Goal: Task Accomplishment & Management: Use online tool/utility

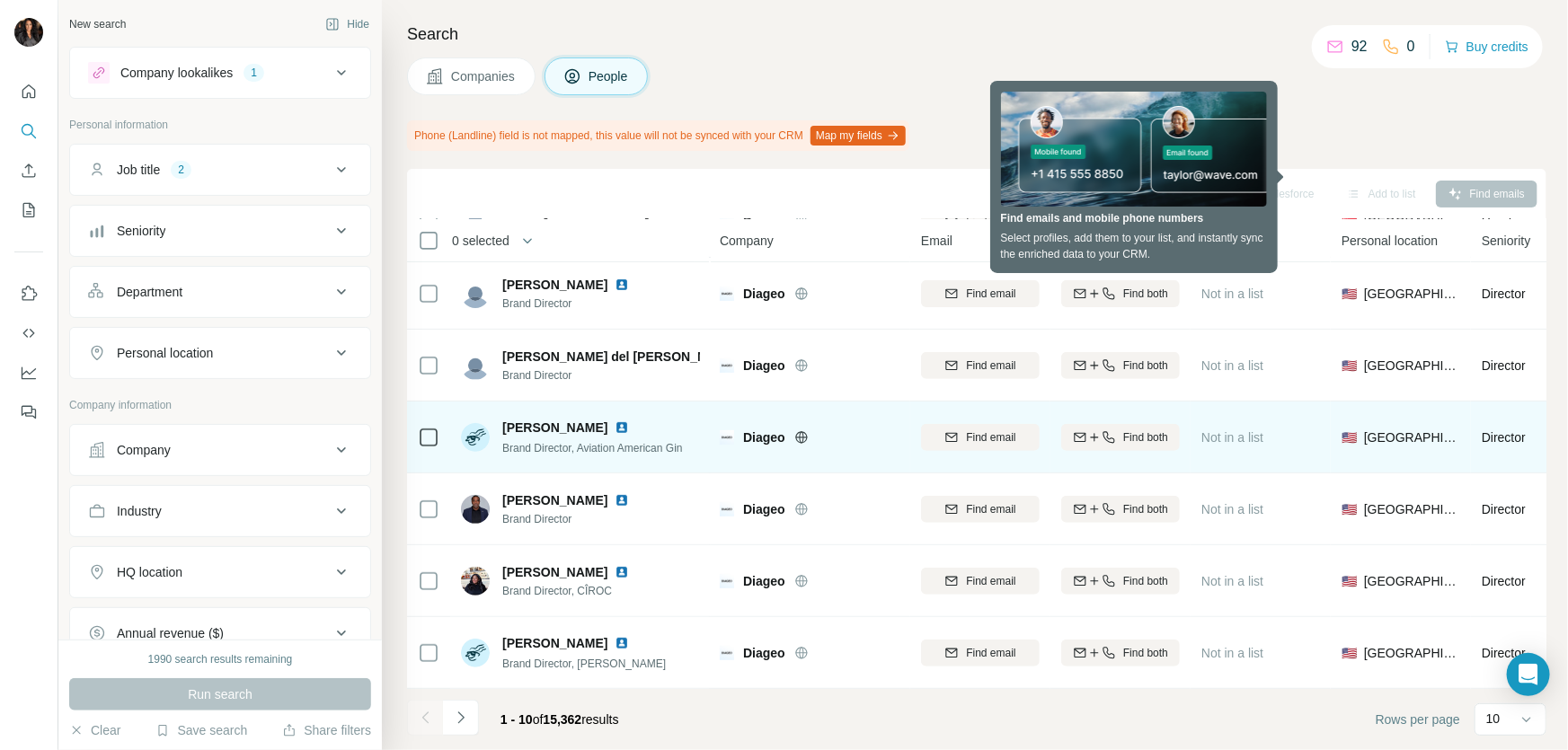
scroll to position [302, 0]
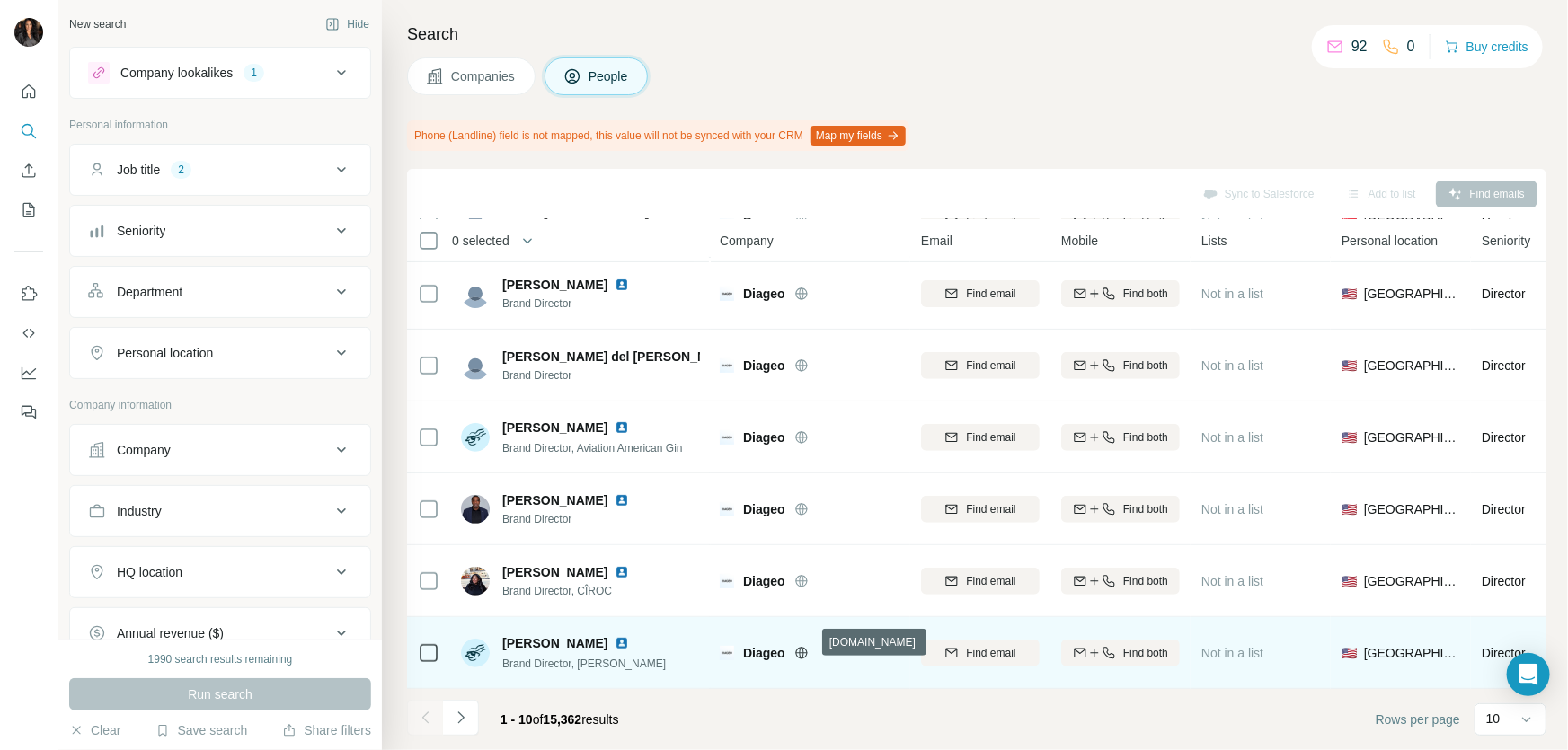
click at [807, 648] on icon at bounding box center [801, 653] width 14 height 14
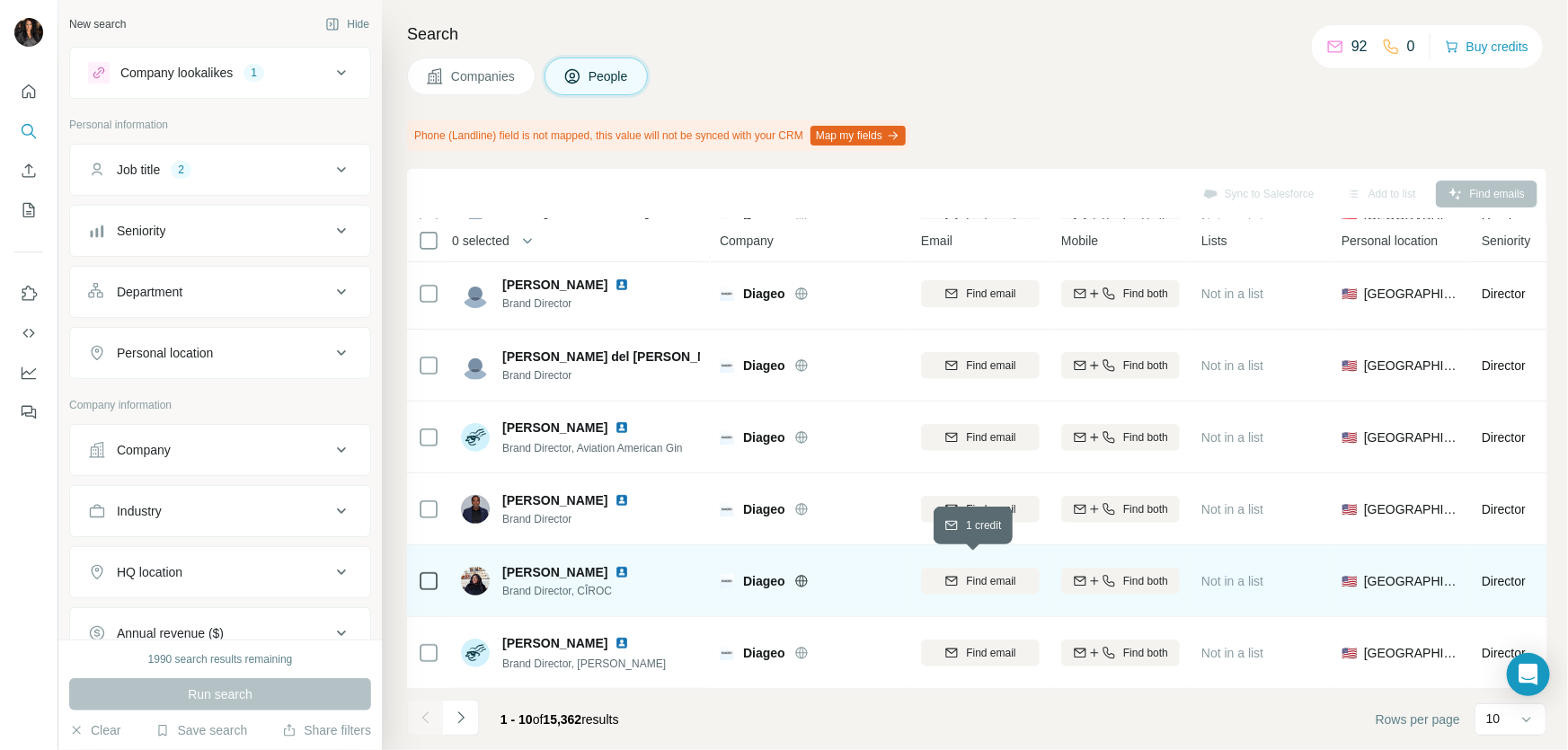
click at [1009, 574] on span "Find email" at bounding box center [990, 581] width 49 height 16
click at [416, 576] on td at bounding box center [428, 581] width 43 height 72
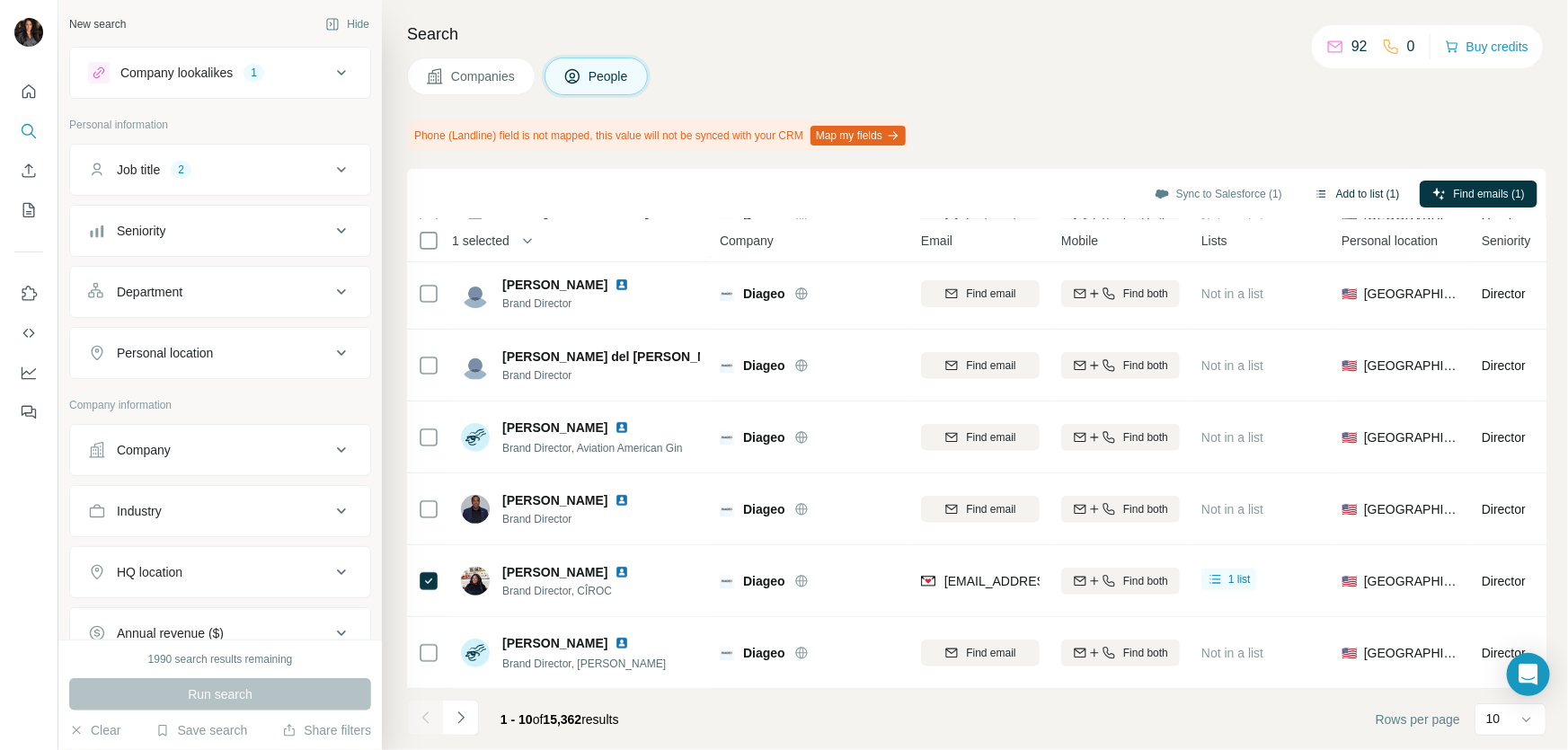
click at [1334, 187] on button "Add to list (1)" at bounding box center [1357, 194] width 111 height 27
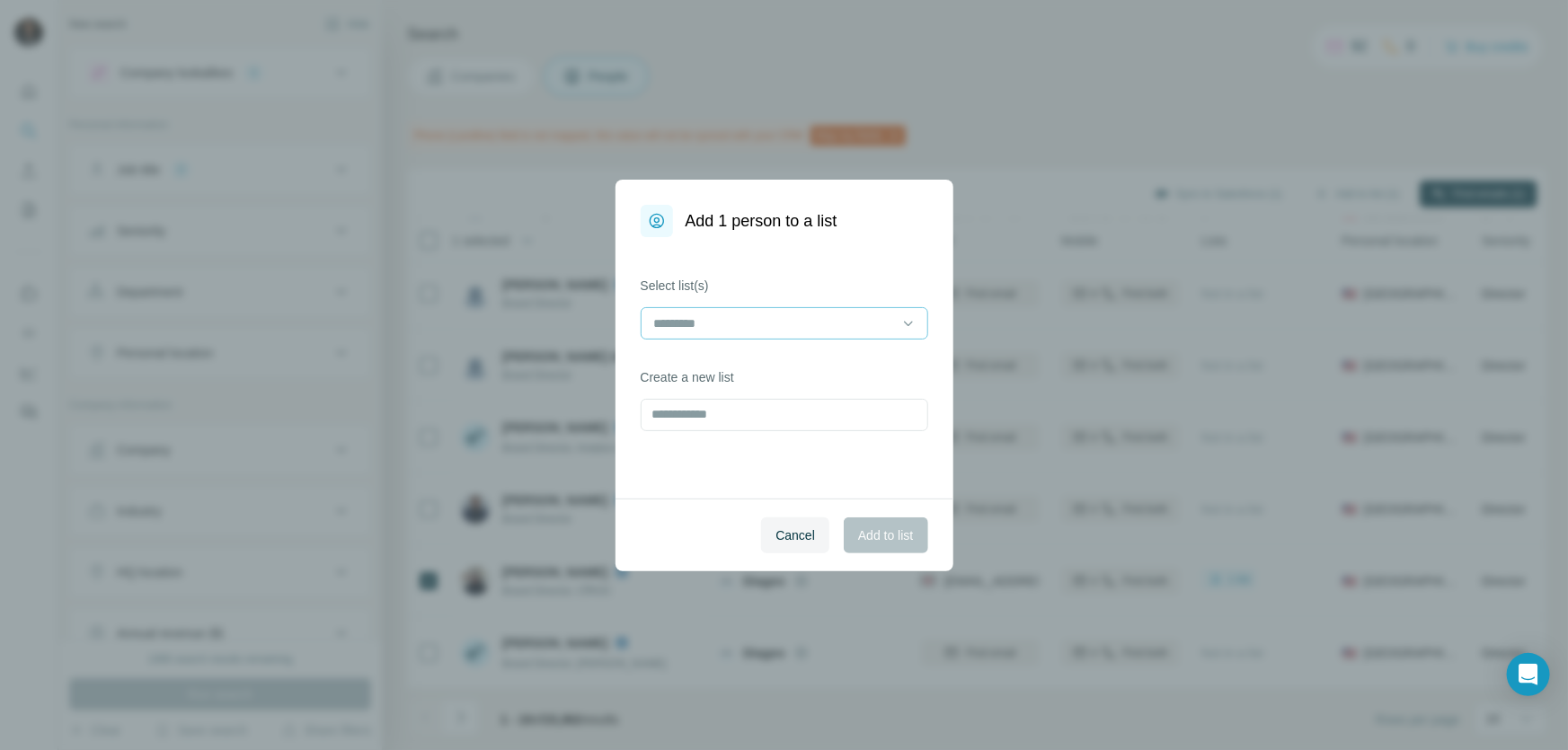
click at [815, 316] on input at bounding box center [774, 323] width 243 height 20
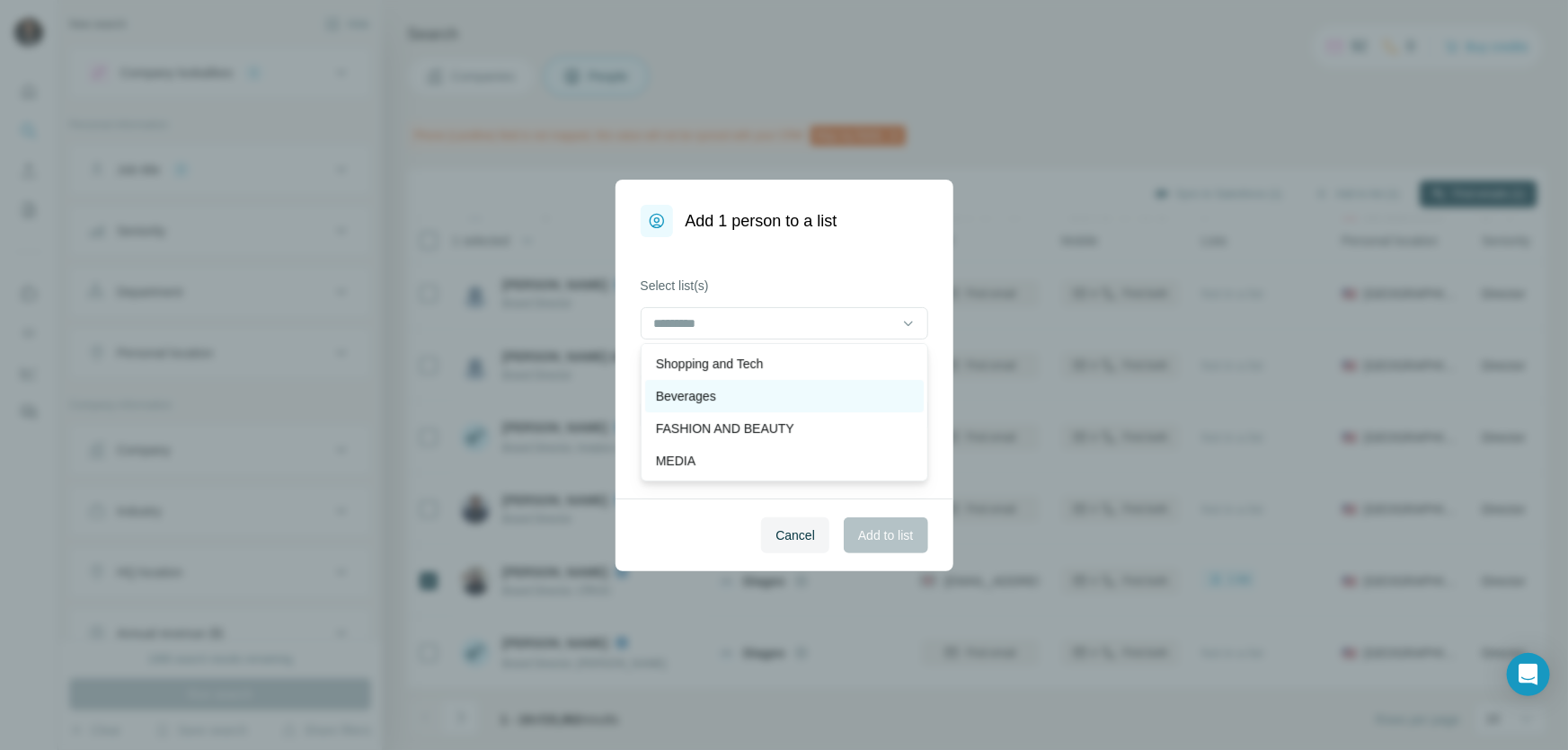
click at [706, 395] on p "Beverages" at bounding box center [686, 396] width 60 height 18
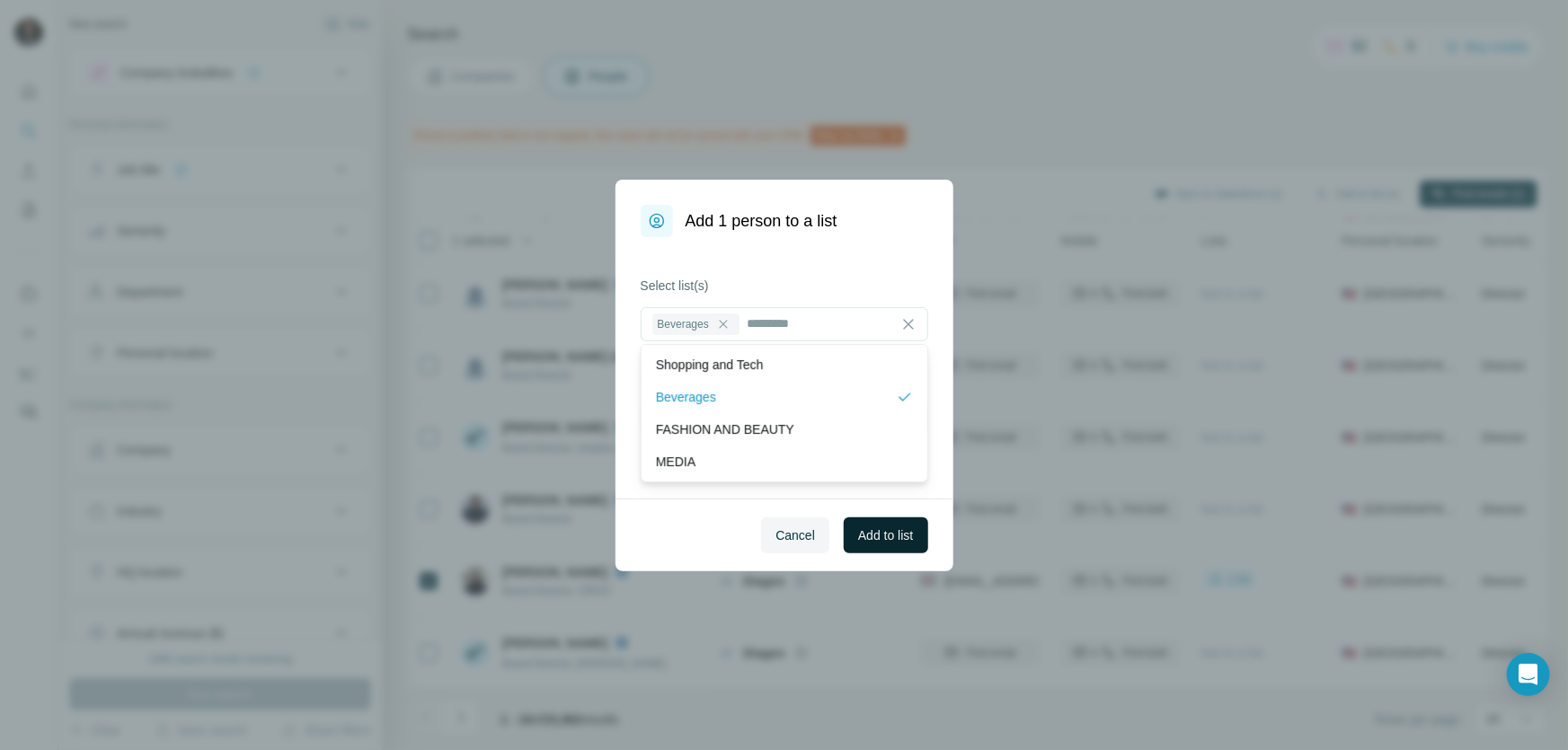
click at [872, 538] on span "Add to list" at bounding box center [885, 535] width 55 height 18
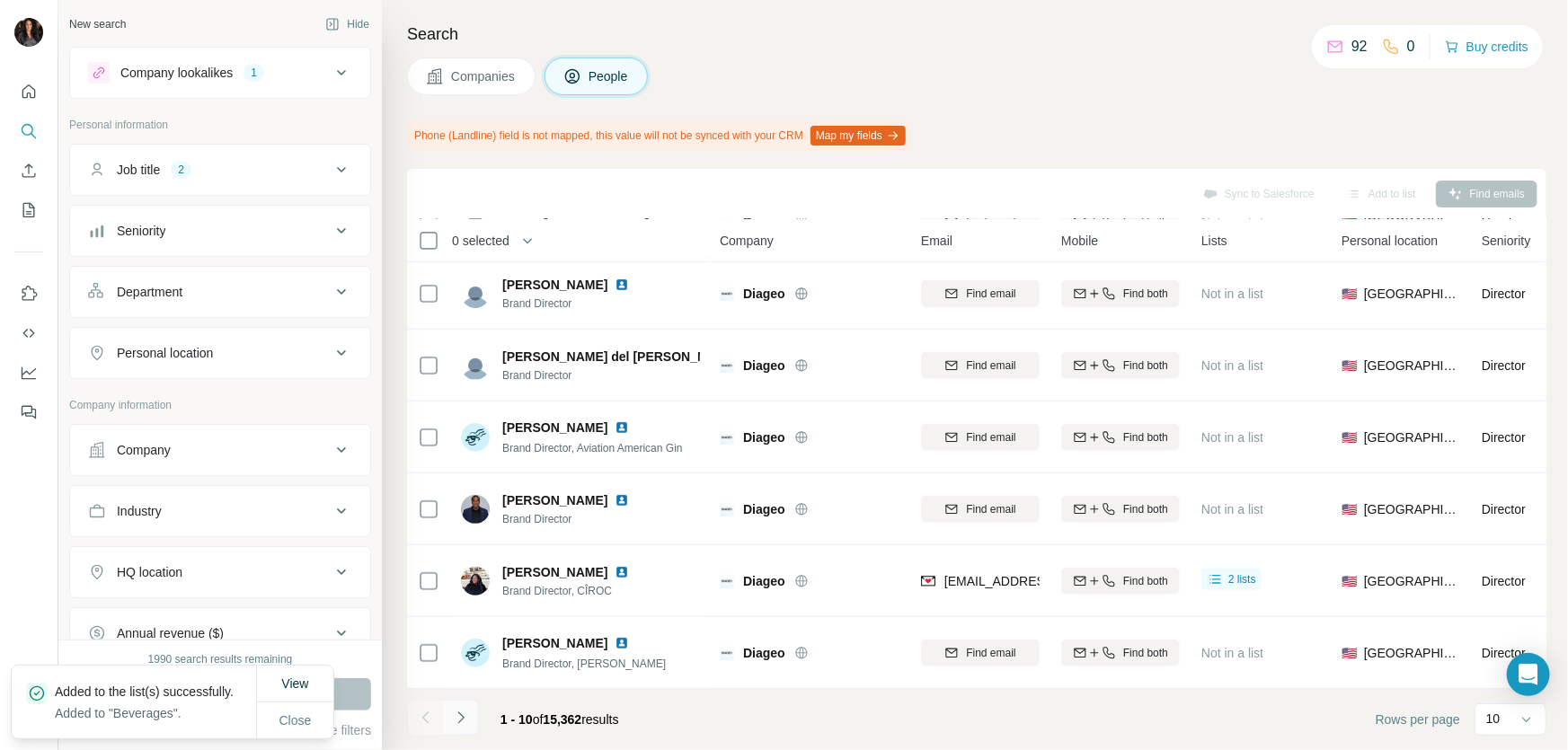
click at [462, 712] on icon "Navigate to next page" at bounding box center [461, 718] width 18 height 18
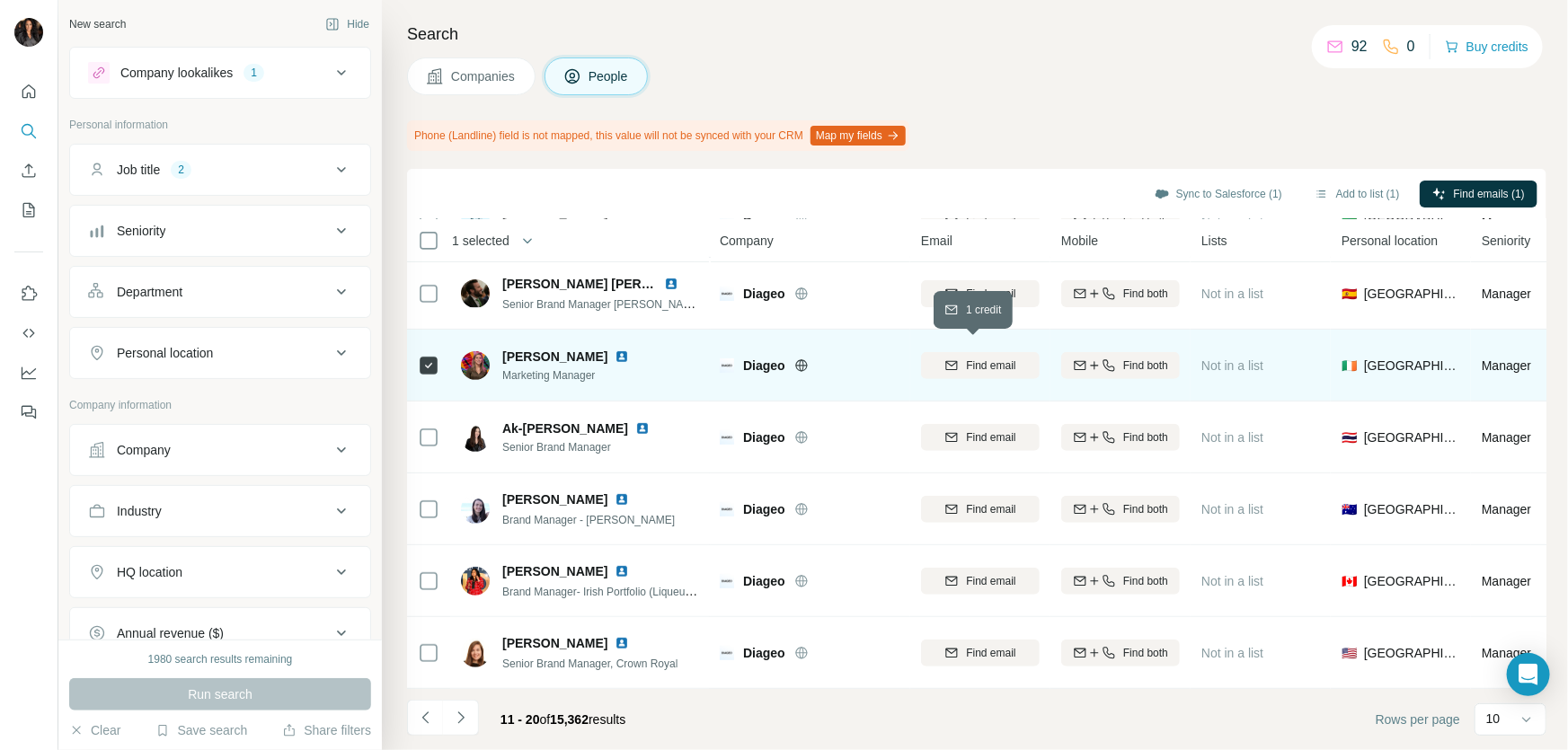
click at [984, 358] on span "Find email" at bounding box center [990, 365] width 49 height 16
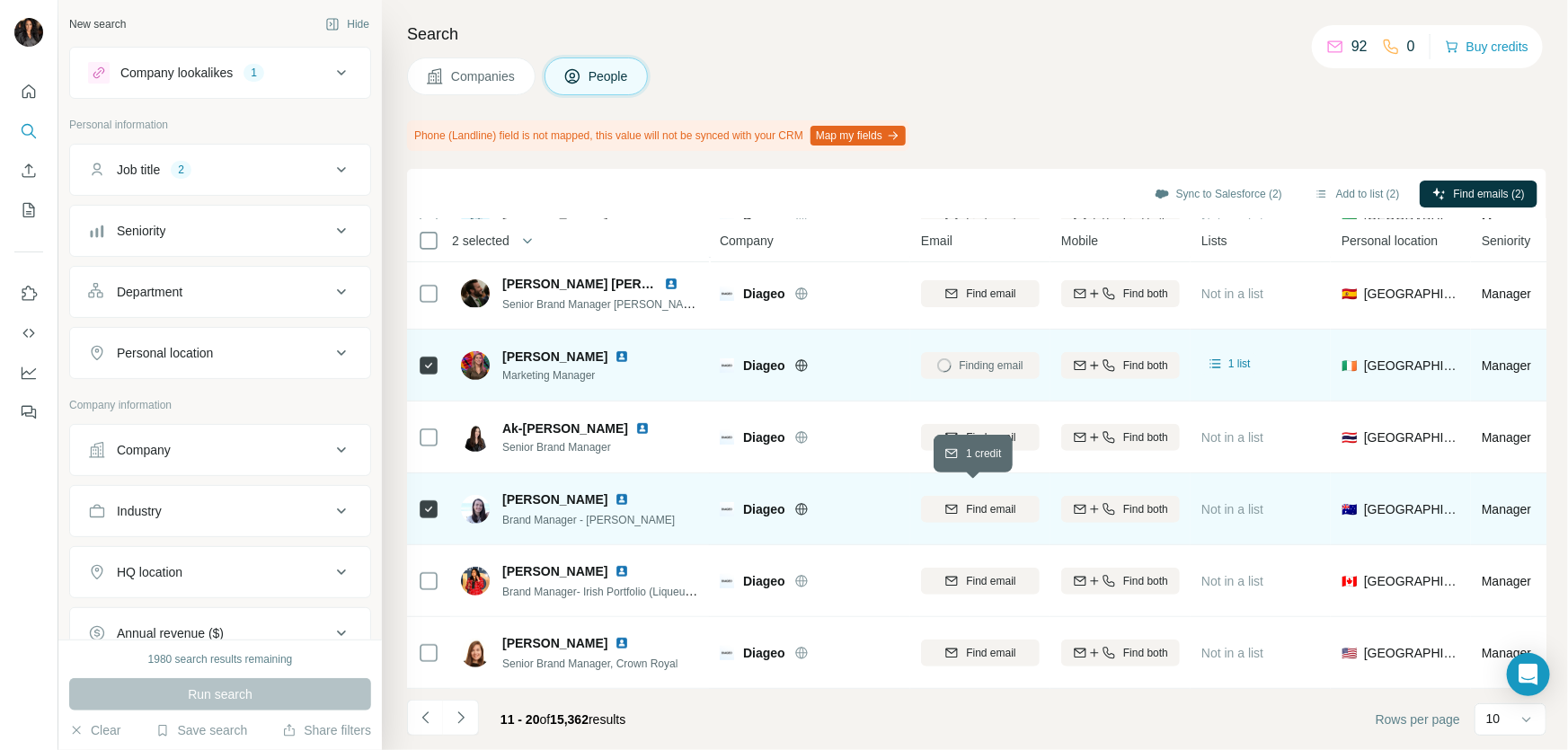
click at [976, 503] on span "Find email" at bounding box center [990, 509] width 49 height 16
click at [1302, 184] on button "Add to list (2)" at bounding box center [1357, 194] width 111 height 27
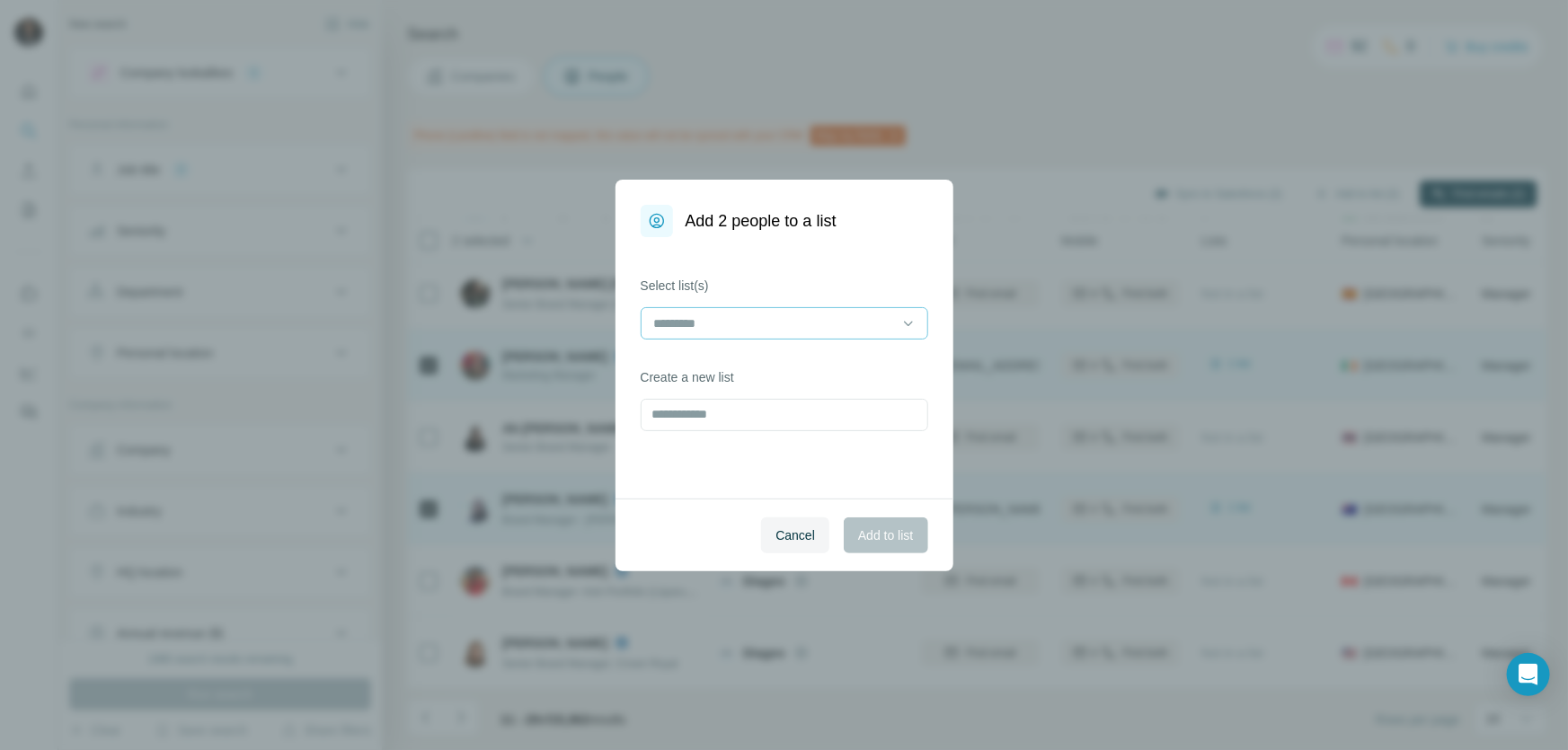
click at [756, 323] on input at bounding box center [774, 323] width 243 height 20
click at [746, 391] on div "Beverages" at bounding box center [784, 396] width 257 height 18
click at [868, 527] on span "Add to list" at bounding box center [885, 535] width 55 height 18
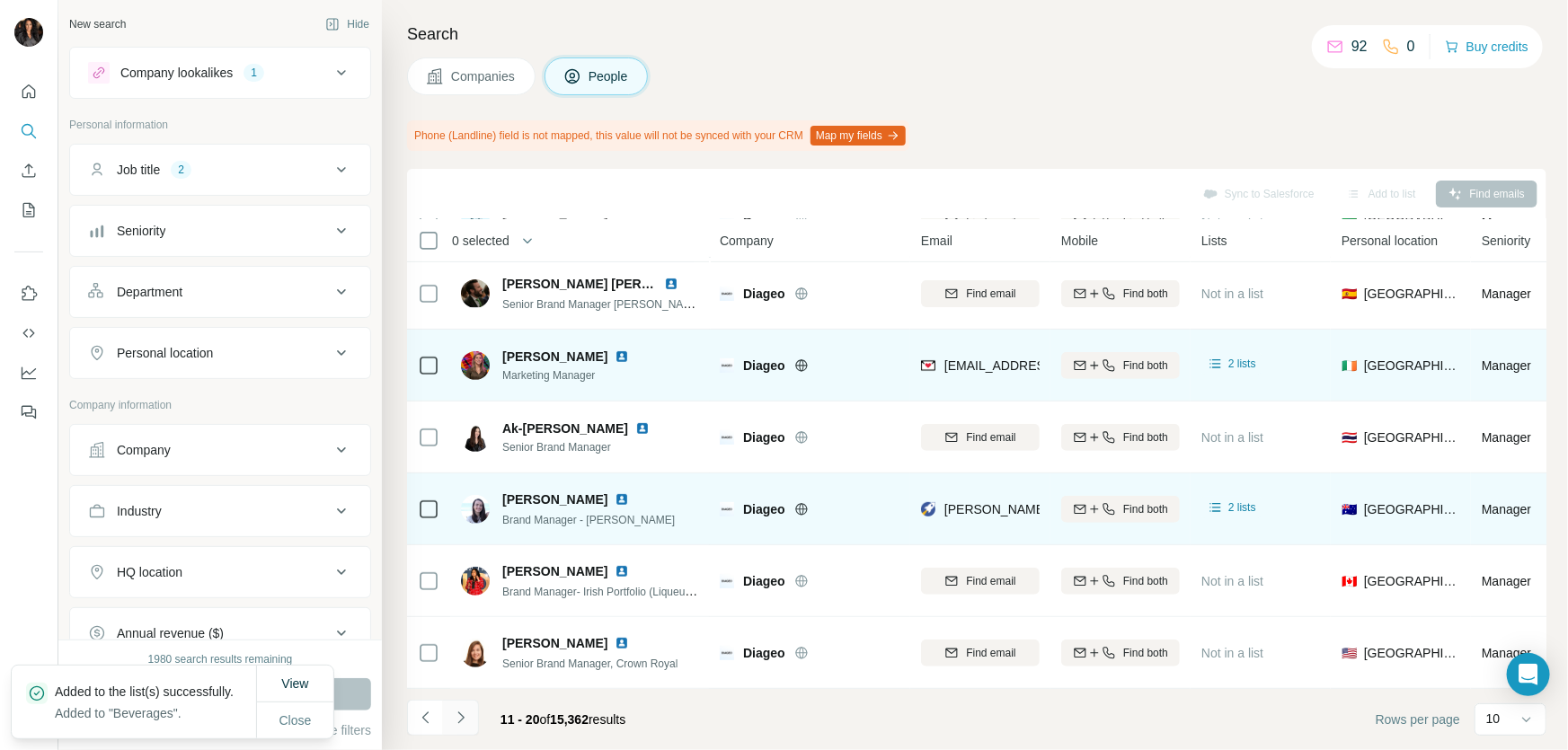
click at [464, 724] on icon "Navigate to next page" at bounding box center [461, 718] width 18 height 18
